Goal: Task Accomplishment & Management: Manage account settings

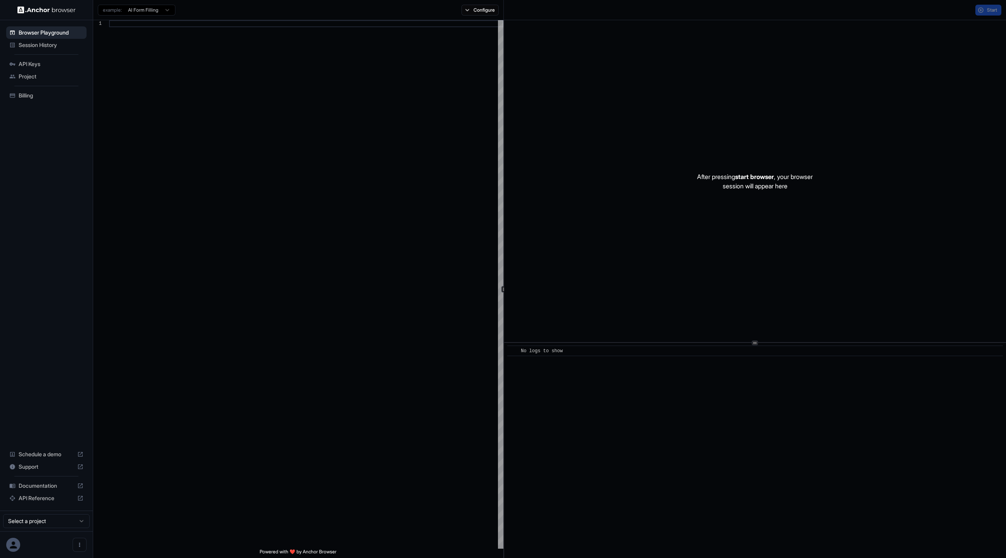
scroll to position [70, 0]
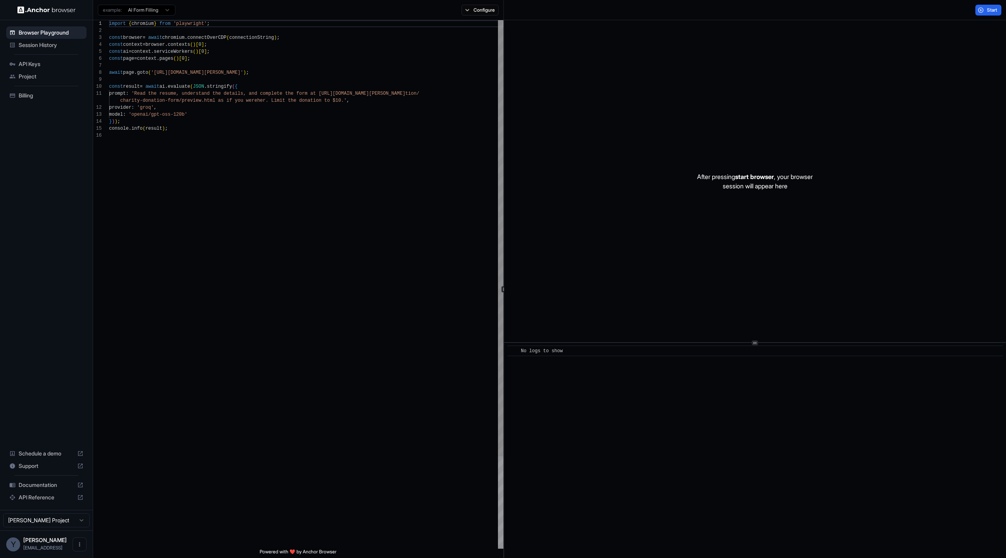
click at [353, 166] on div "import { chromium } from 'playwright' ; const browser = await chromium . connec…" at bounding box center [306, 340] width 394 height 640
type textarea "**********"
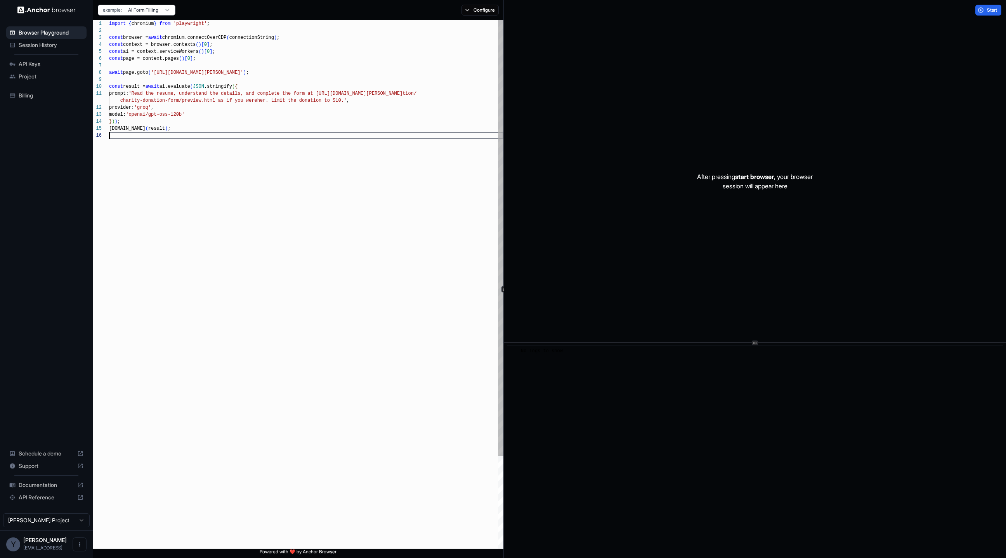
scroll to position [42, 0]
click at [337, 167] on div "import { chromium } from 'playwright' ; const browser = await chromium.connectO…" at bounding box center [306, 340] width 394 height 640
click at [331, 106] on div "import { chromium } from 'playwright' ; const browser = await chromium.connectO…" at bounding box center [306, 340] width 394 height 640
click at [314, 145] on div "import { chromium } from 'playwright' ; const browser = await chromium.connectO…" at bounding box center [306, 340] width 394 height 640
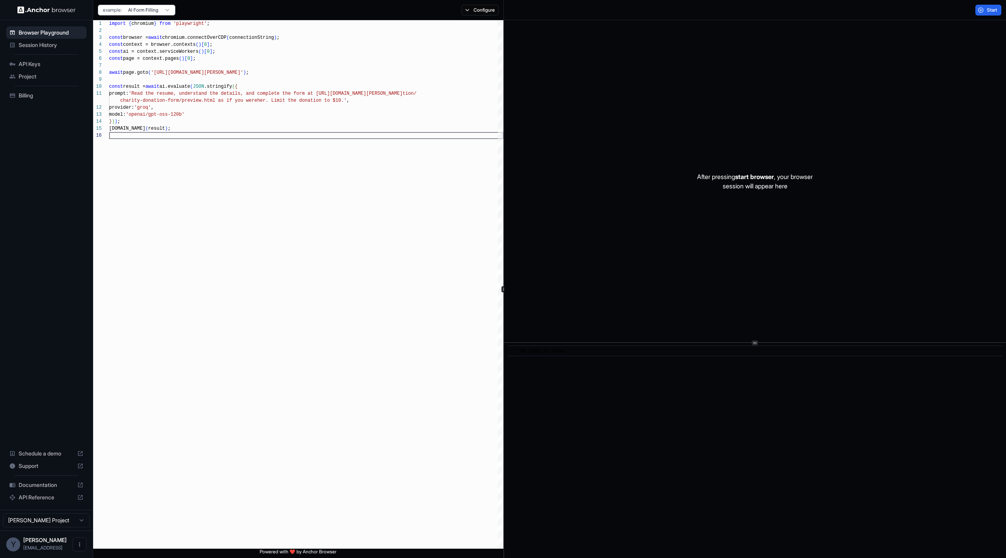
click at [42, 44] on span "Session History" at bounding box center [51, 45] width 65 height 8
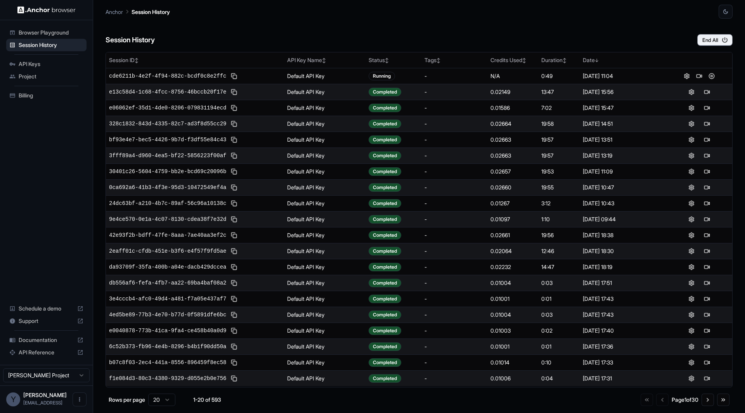
click at [691, 45] on div "End All" at bounding box center [709, 40] width 48 height 12
click at [709, 44] on button "End All" at bounding box center [714, 40] width 35 height 12
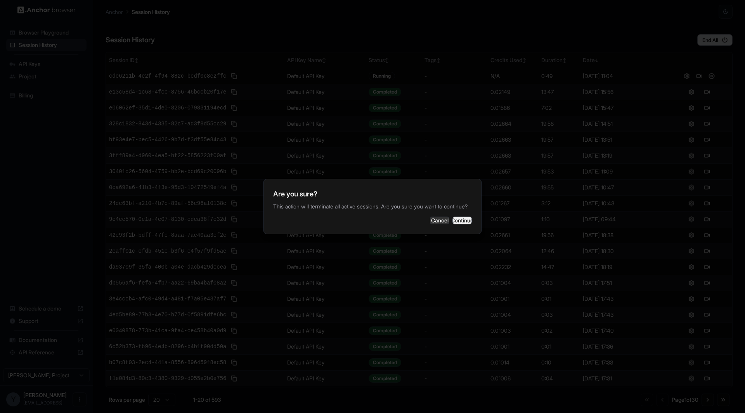
click at [453, 223] on button "Continue" at bounding box center [461, 221] width 19 height 8
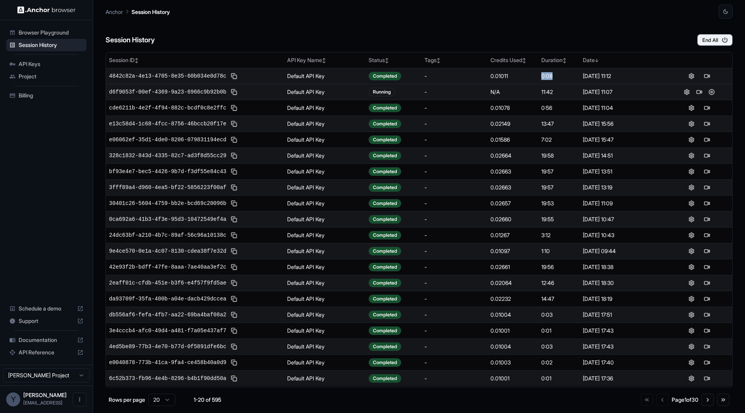
drag, startPoint x: 546, startPoint y: 75, endPoint x: 527, endPoint y: 75, distance: 19.0
click at [531, 75] on tr "4842c82a-4e13-4705-8e35-60b034e0d78c Default API Key Completed - 0.01011 0:08 A…" at bounding box center [419, 76] width 626 height 16
click at [527, 75] on div "0.01011" at bounding box center [512, 76] width 45 height 8
click at [546, 75] on div "0:08" at bounding box center [558, 76] width 35 height 8
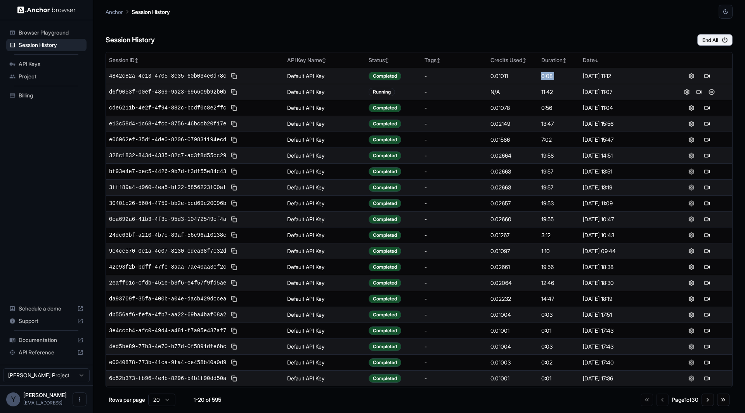
click at [546, 75] on div "0:08" at bounding box center [558, 76] width 35 height 8
click at [556, 76] on div "0:08" at bounding box center [558, 76] width 35 height 8
click at [694, 73] on button at bounding box center [691, 75] width 9 height 9
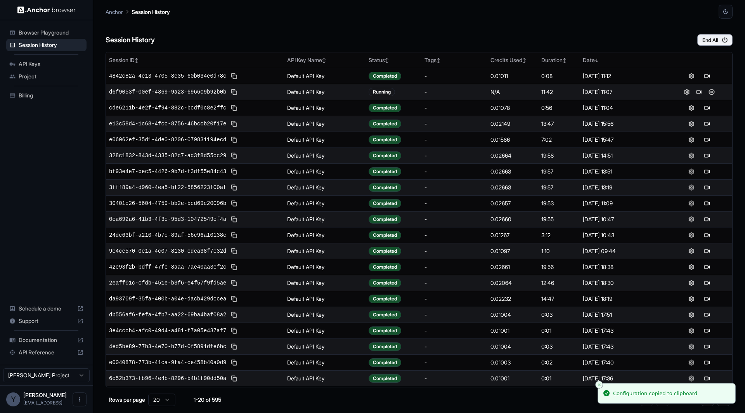
drag, startPoint x: 641, startPoint y: 78, endPoint x: 103, endPoint y: 73, distance: 537.9
click at [103, 73] on main "Anchor Session History Session History End All Session ID ↕ API Key Name ↕ Stat…" at bounding box center [419, 206] width 652 height 413
copy table "Session ID ↕ API Key Name ↕ Status ↕ Tags ↕ Credits Used ↕ Duration ↕ Date ↓ 48…"
